Goal: Transaction & Acquisition: Book appointment/travel/reservation

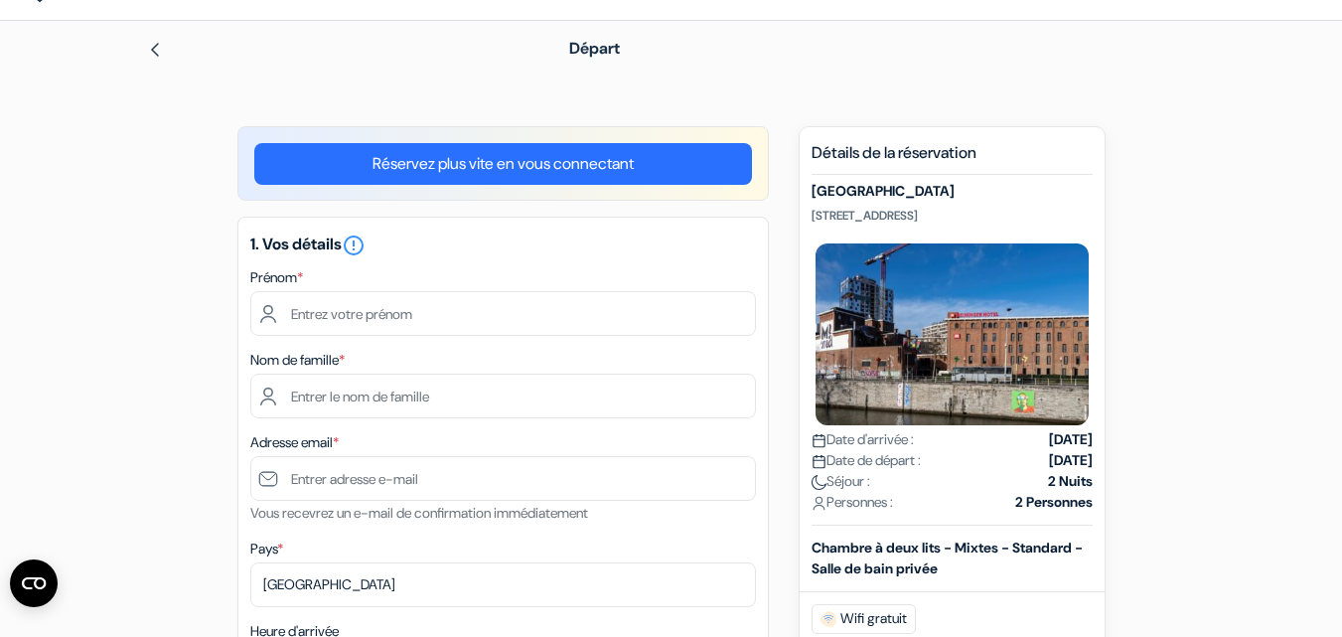
scroll to position [99, 0]
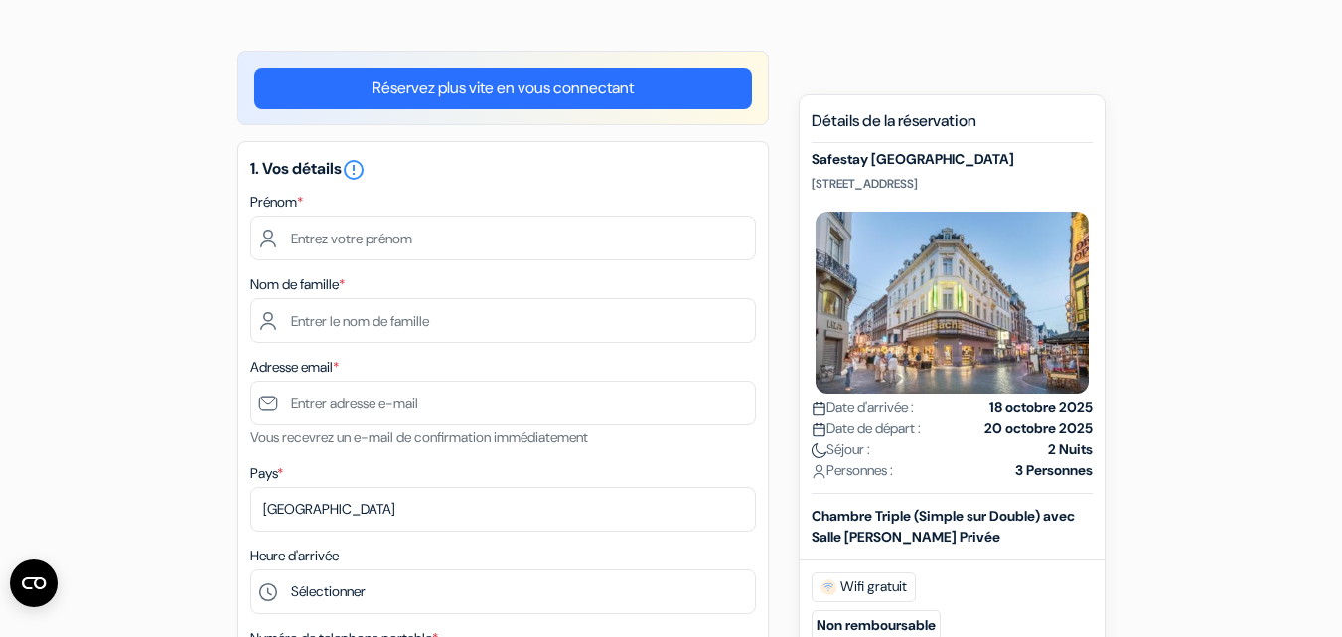
scroll to position [99, 0]
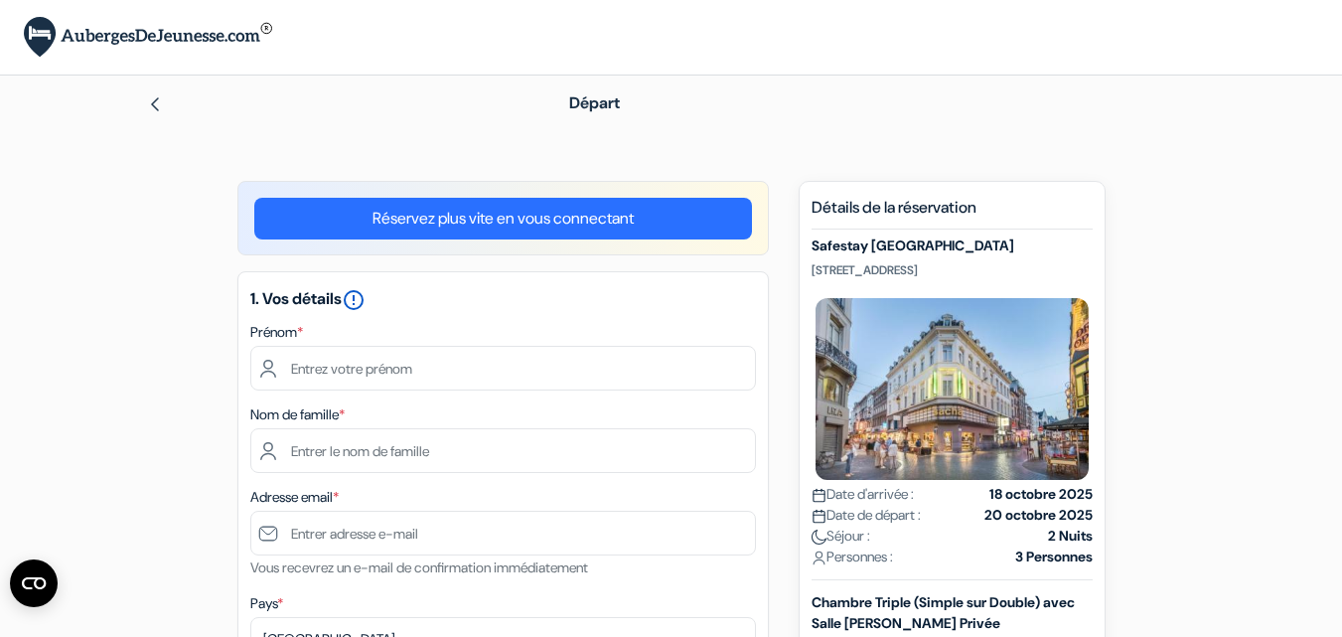
click at [359, 303] on icon "error_outline" at bounding box center [354, 300] width 24 height 24
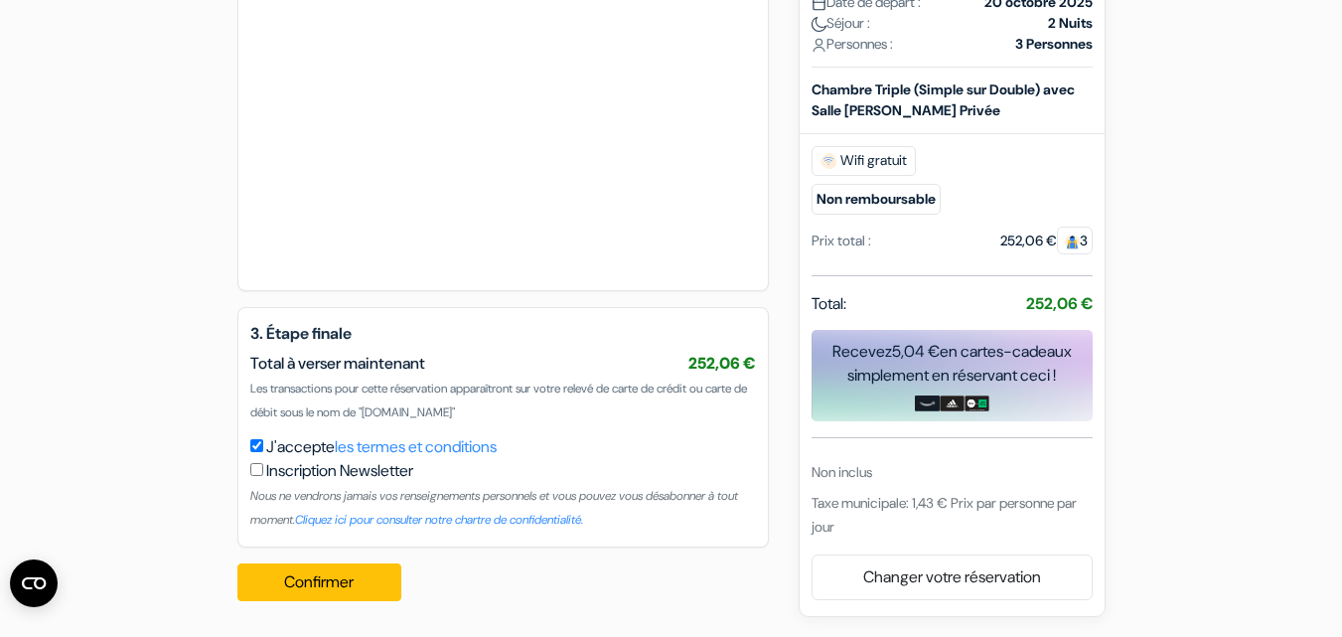
scroll to position [443, 0]
